Goal: Entertainment & Leisure: Consume media (video, audio)

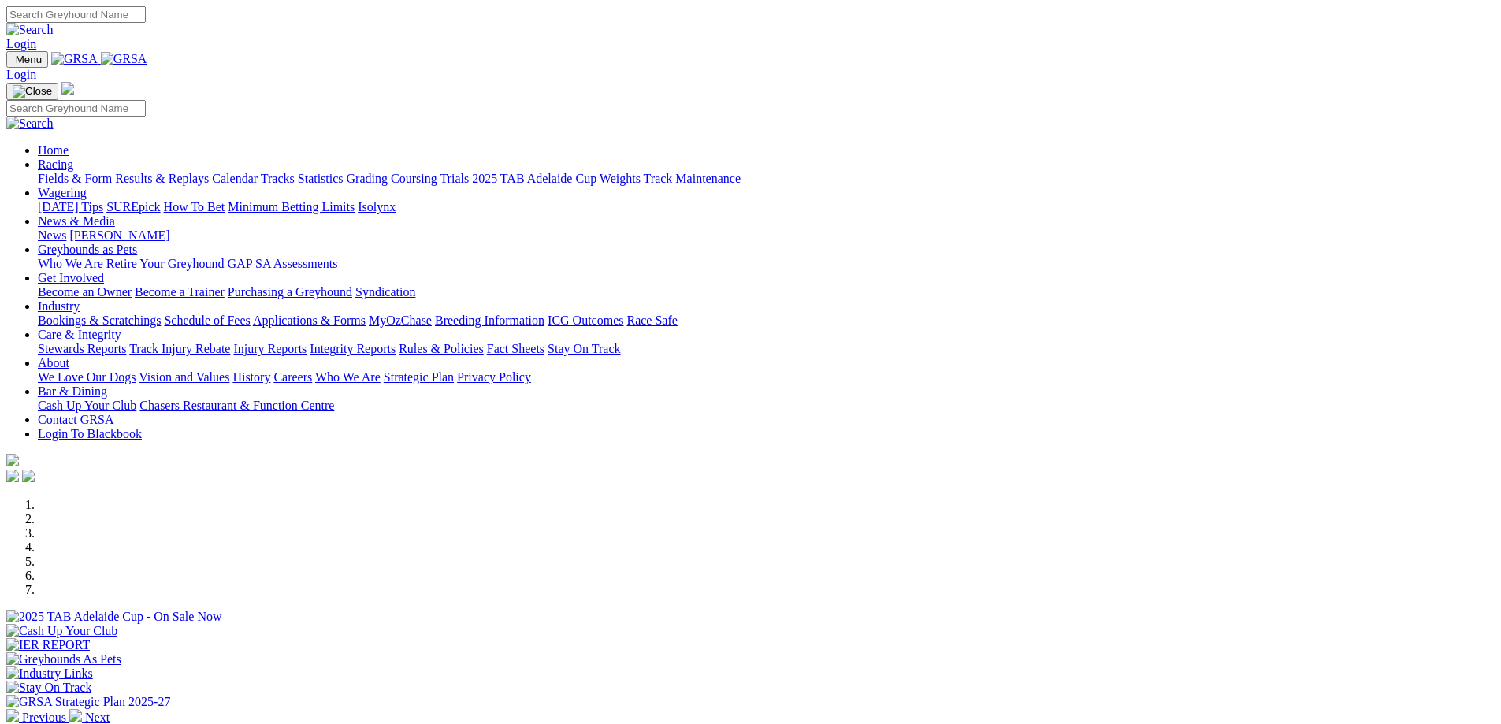
scroll to position [394, 0]
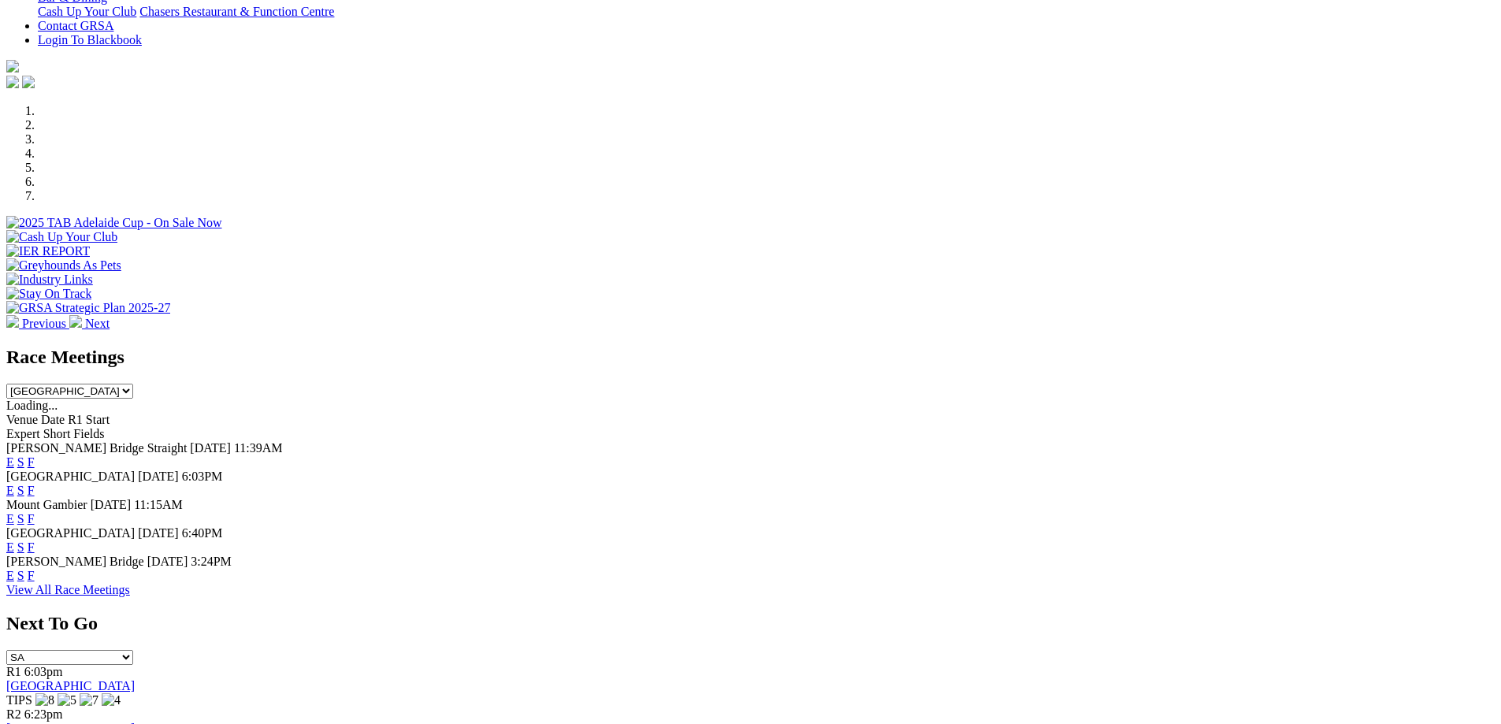
click at [35, 455] on link "F" at bounding box center [31, 461] width 7 height 13
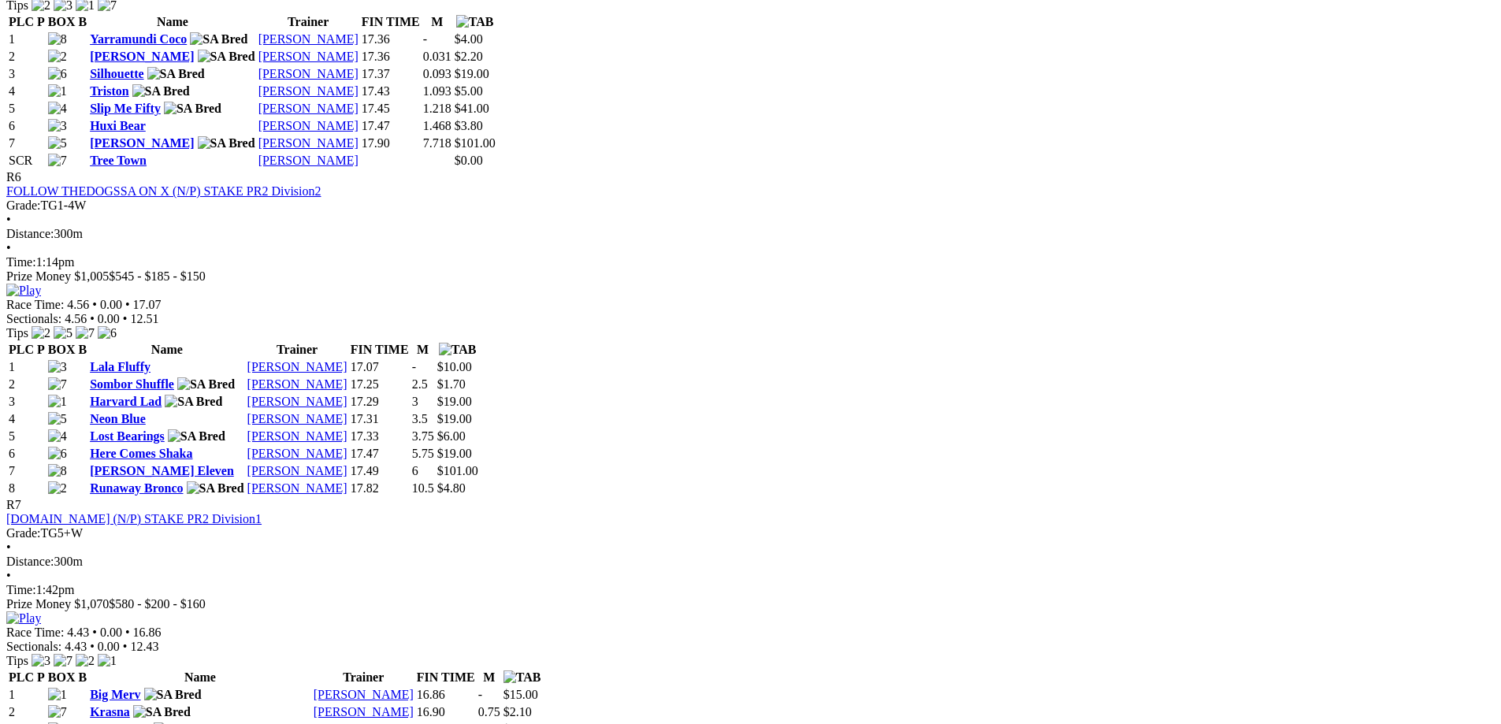
scroll to position [2049, 0]
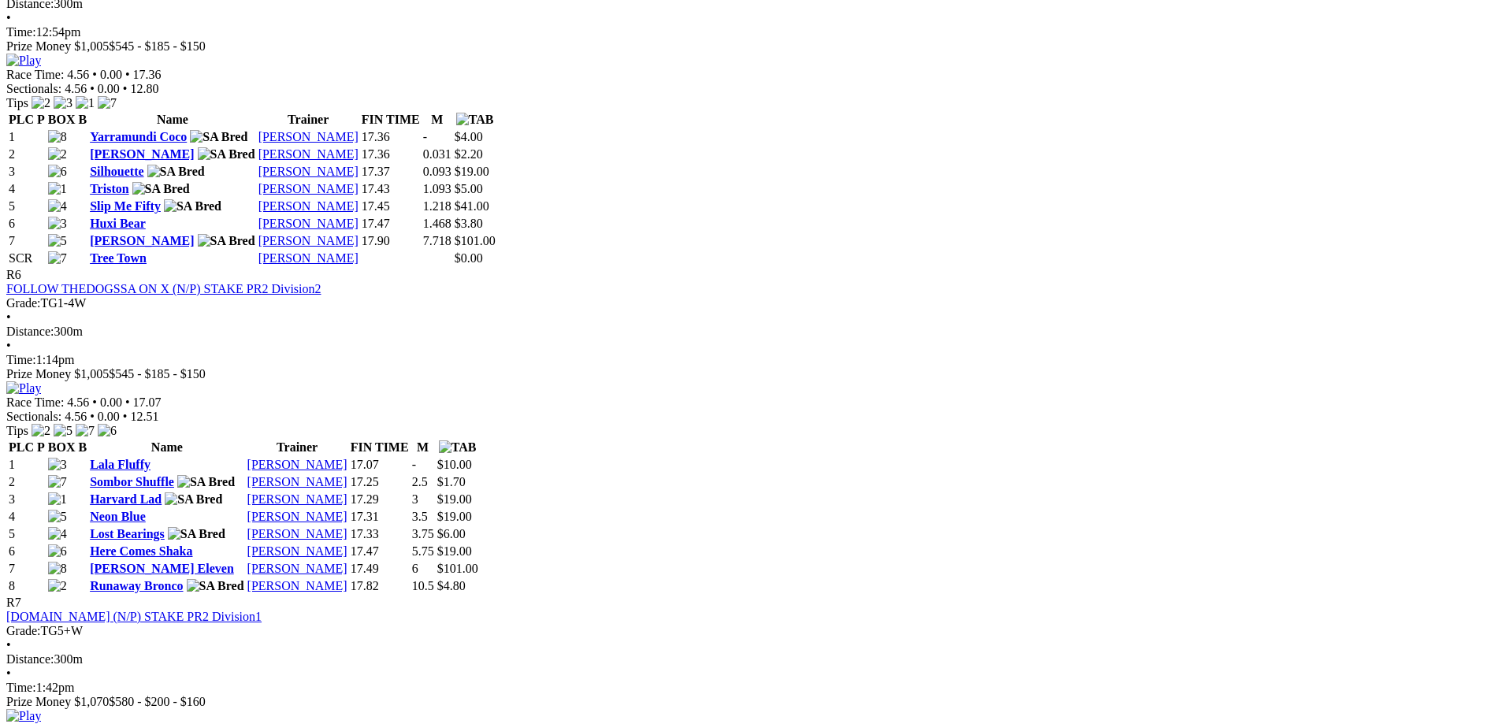
scroll to position [1891, 0]
